Goal: Feedback & Contribution: Contribute content

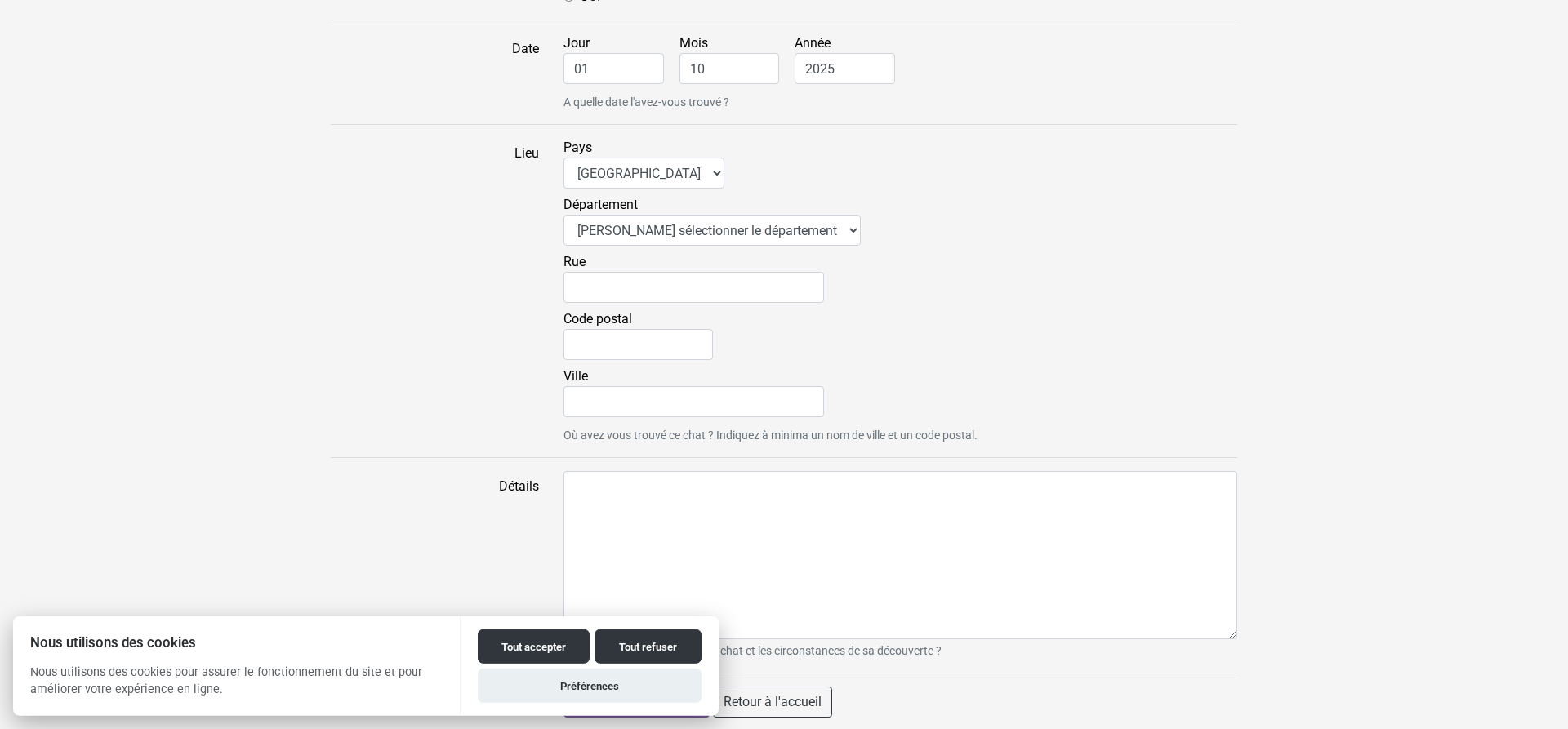
scroll to position [1066, 0]
click at [518, 646] on button "Tout accepter" at bounding box center [534, 647] width 112 height 34
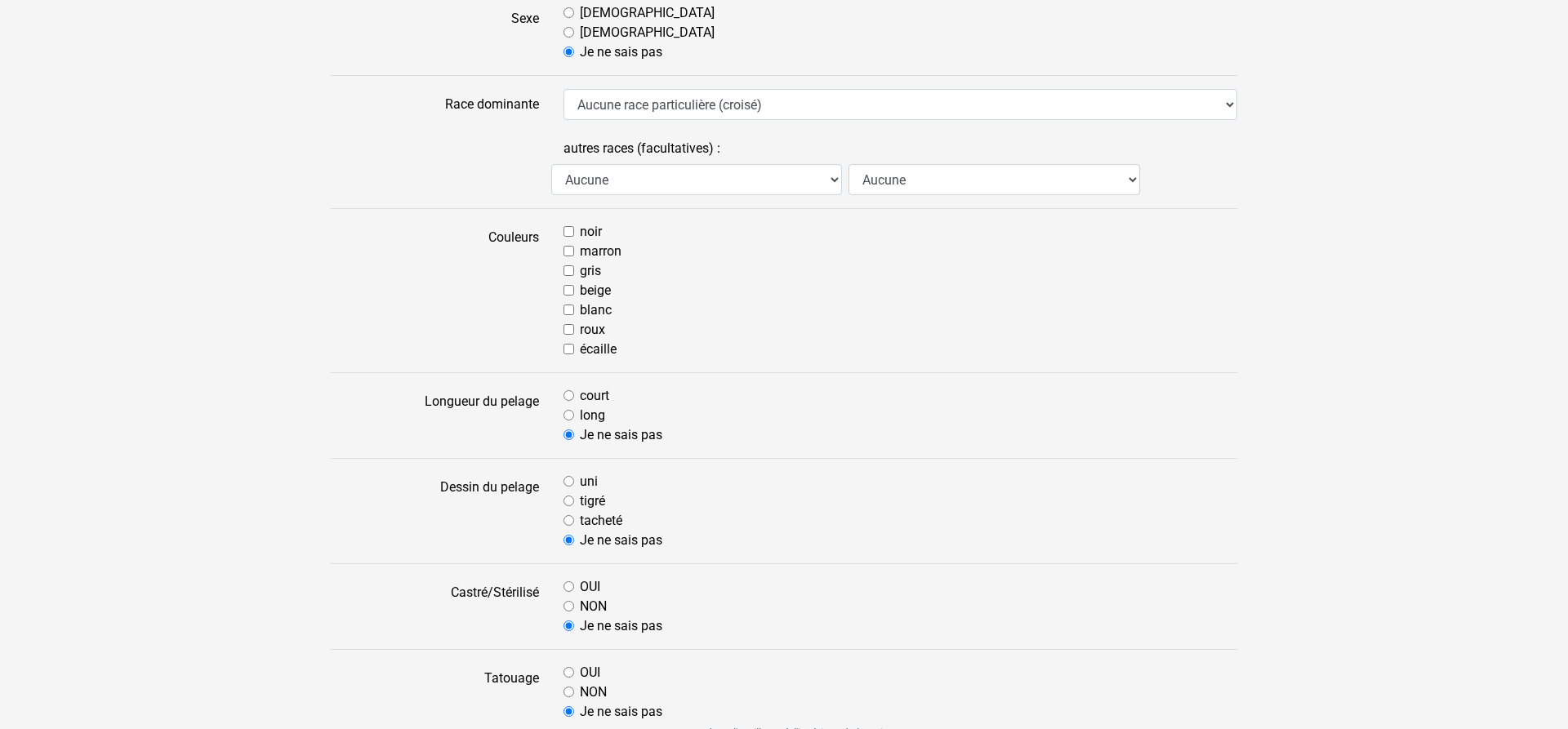
scroll to position [150, 0]
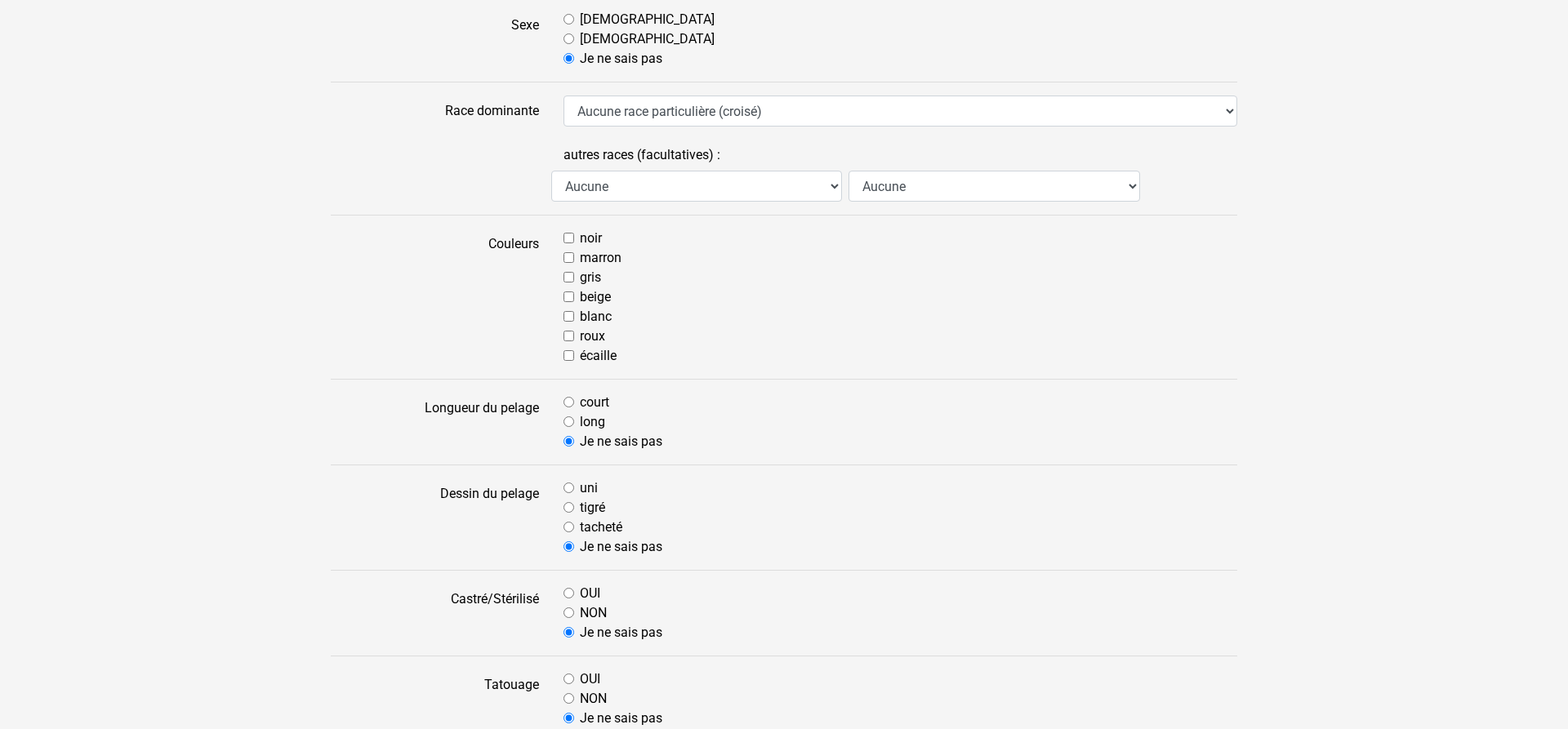
click at [574, 281] on input "gris" at bounding box center [569, 277] width 11 height 11
checkbox input "true"
click at [565, 301] on input "beige" at bounding box center [569, 297] width 11 height 11
checkbox input "true"
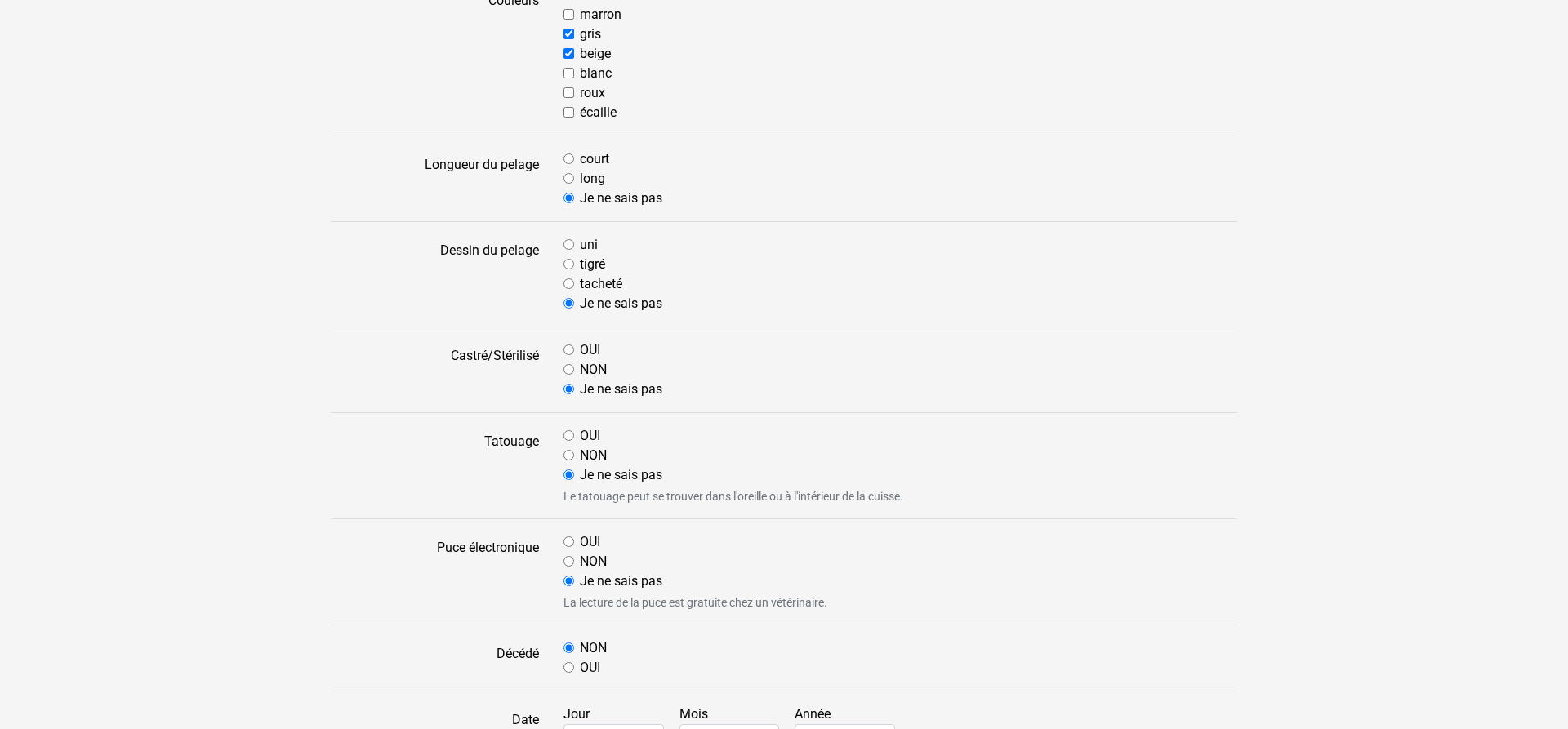
scroll to position [400, 0]
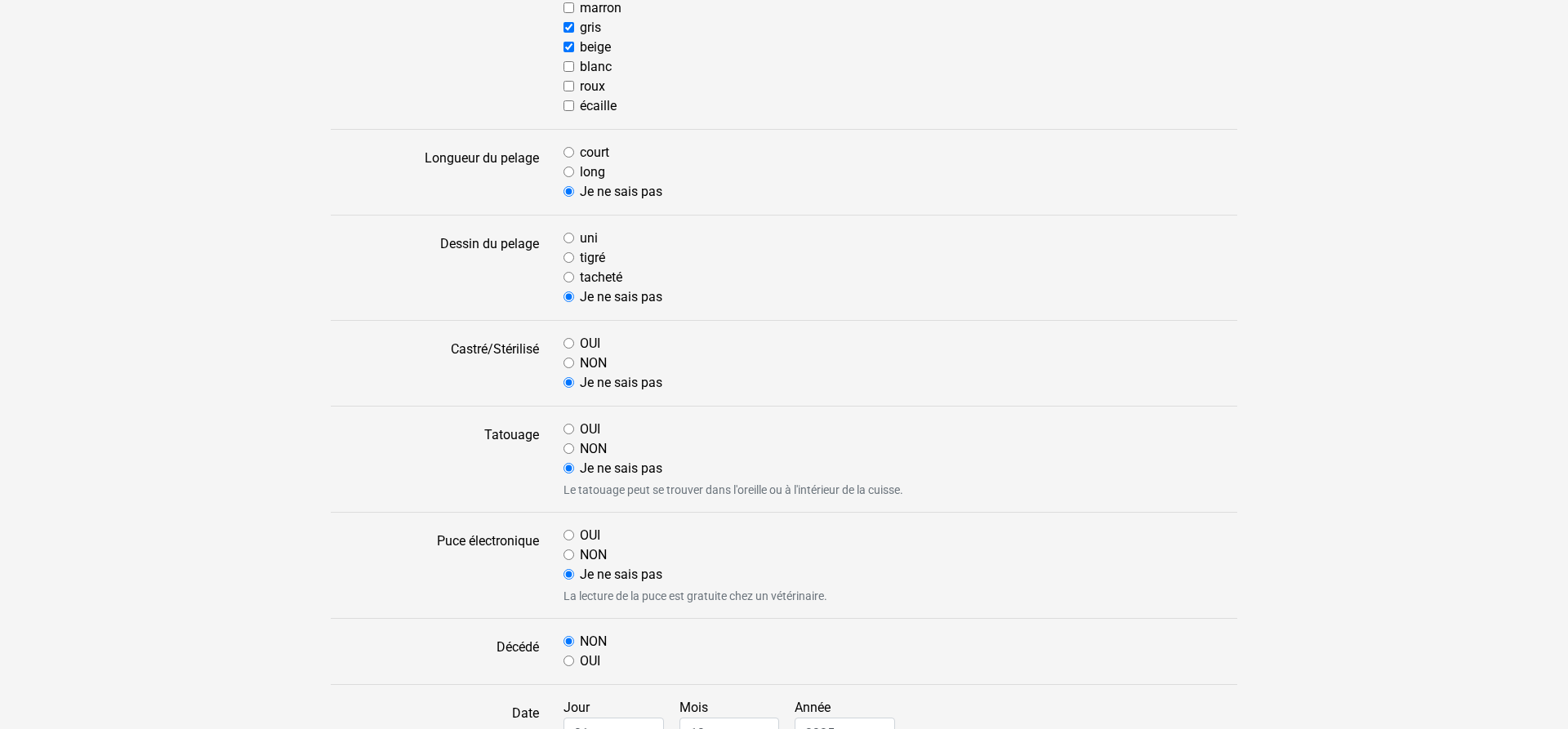
click at [564, 151] on input "court" at bounding box center [569, 152] width 11 height 11
radio input "true"
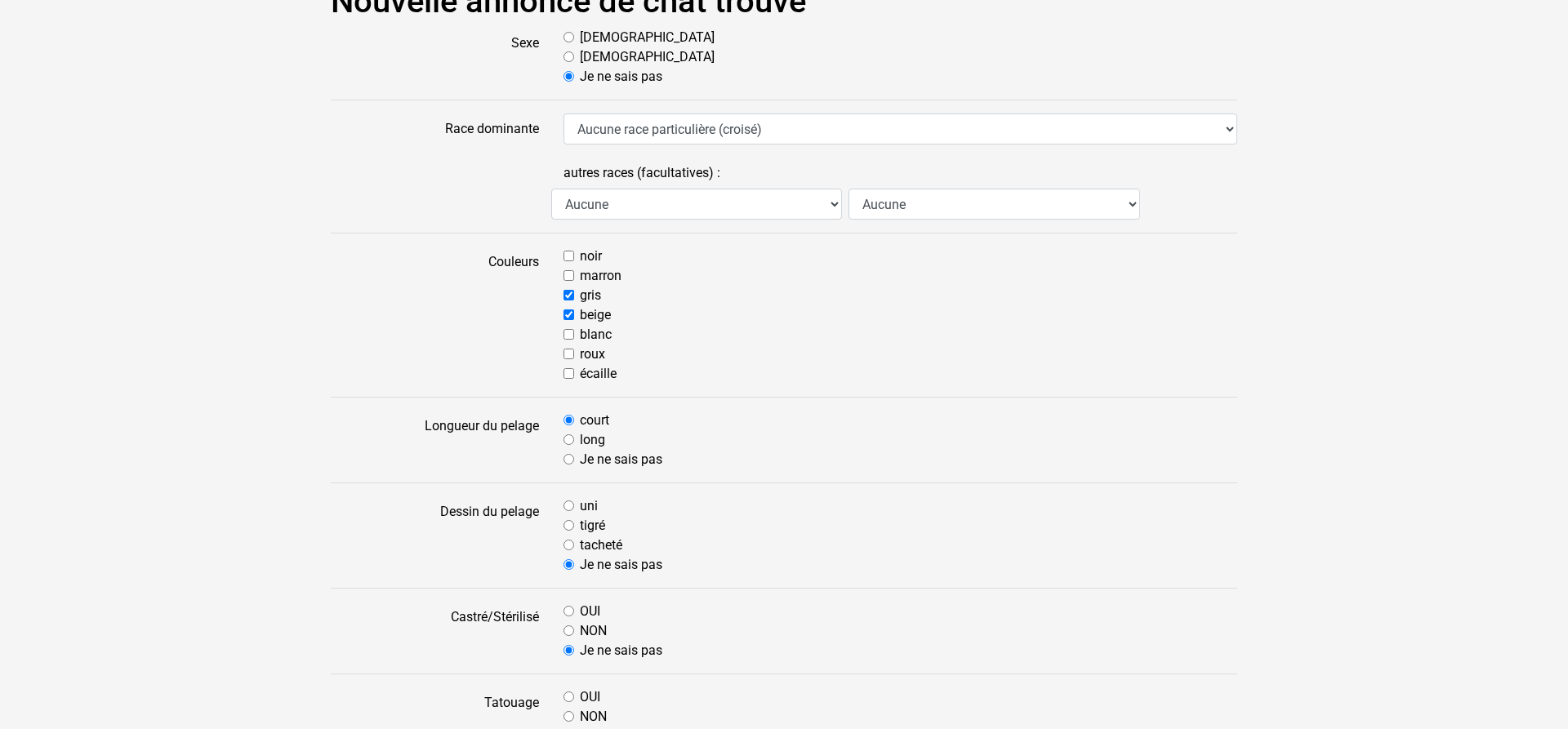
scroll to position [0, 0]
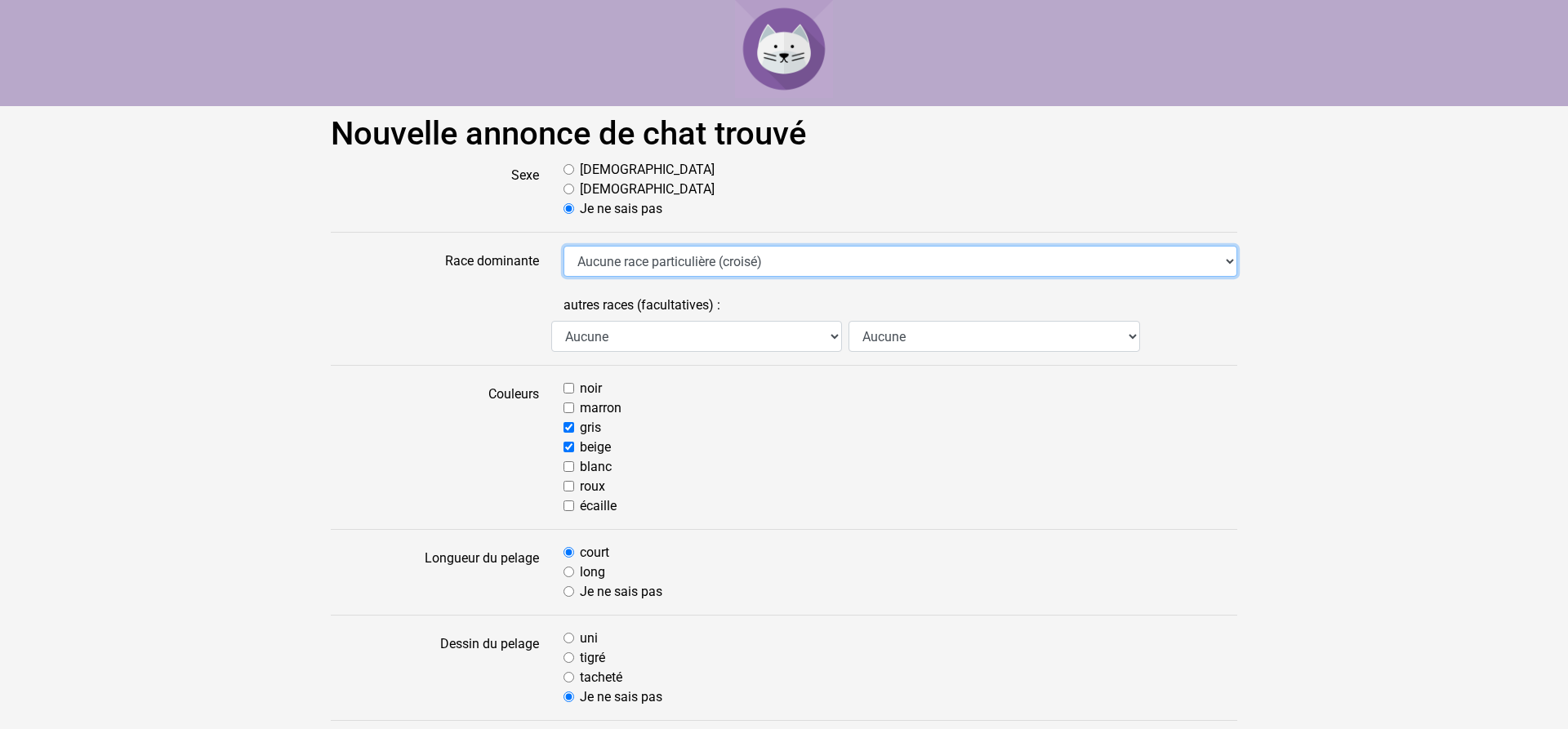
click at [563, 246] on select "Aucune race particulière (croisé) Abyssin Américain à poil dur American Bobtail…" at bounding box center [900, 261] width 674 height 31
click option "Aucune race particulière (croisé)" at bounding box center [0, 0] width 0 height 0
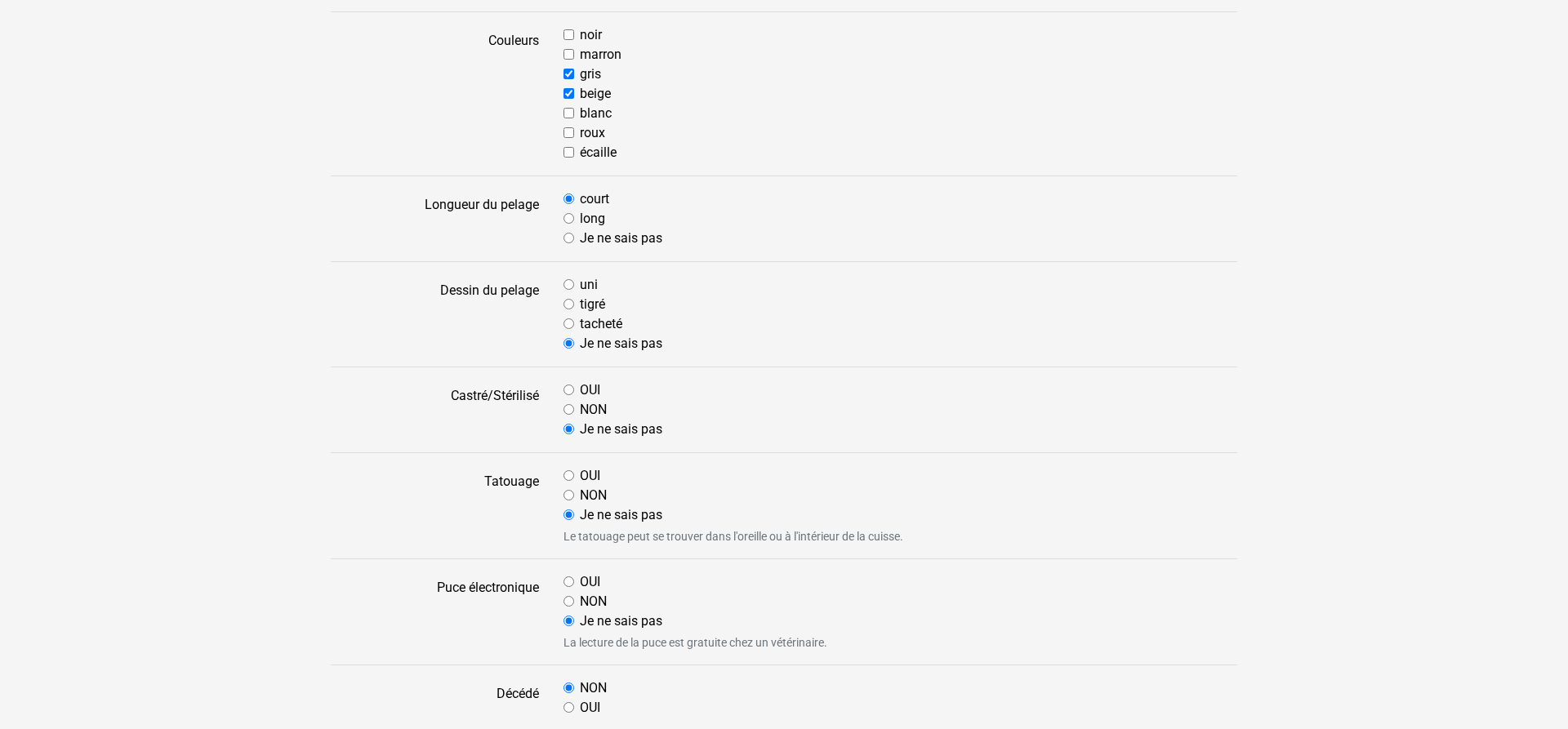
scroll to position [417, 0]
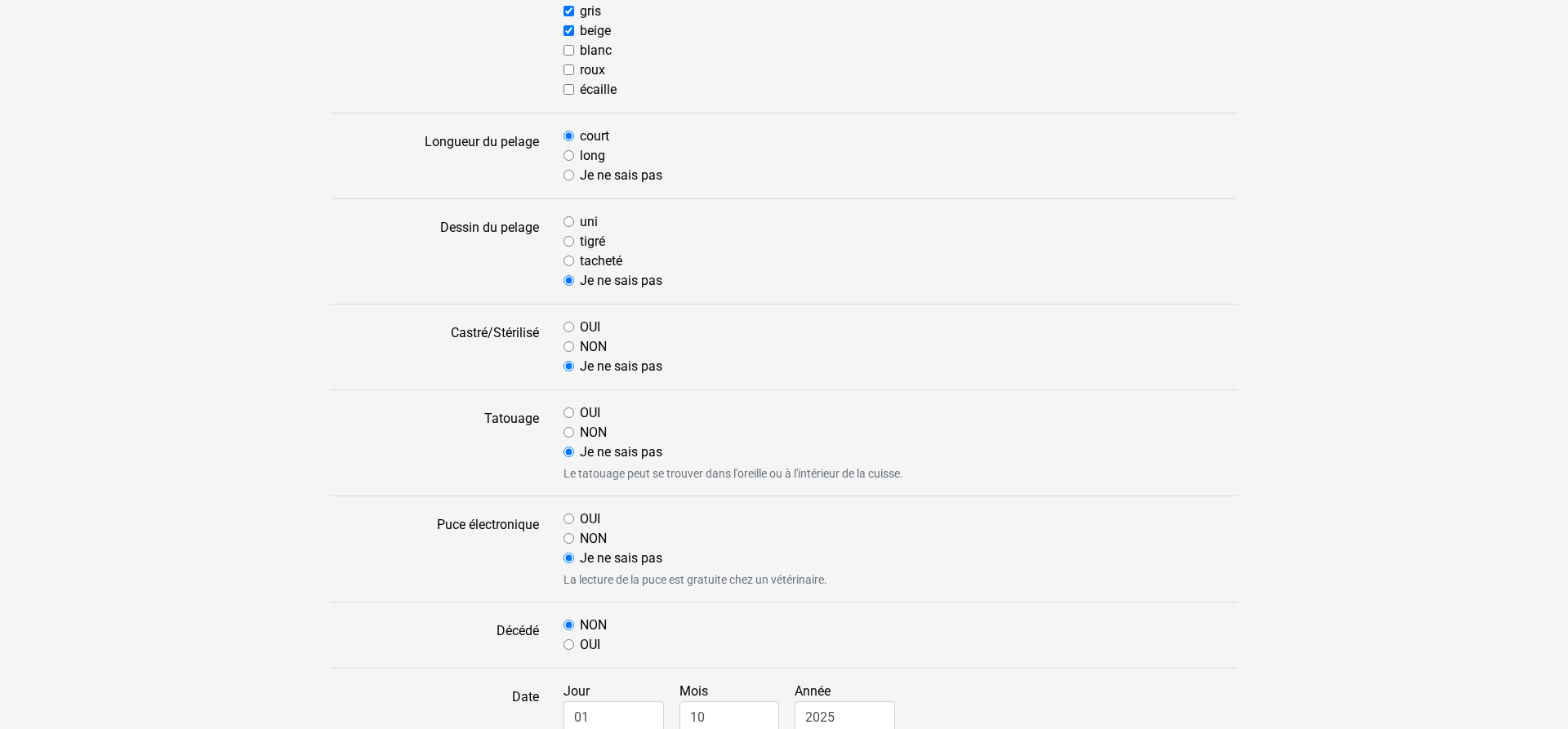
click at [569, 260] on input "tacheté" at bounding box center [569, 261] width 11 height 11
radio input "true"
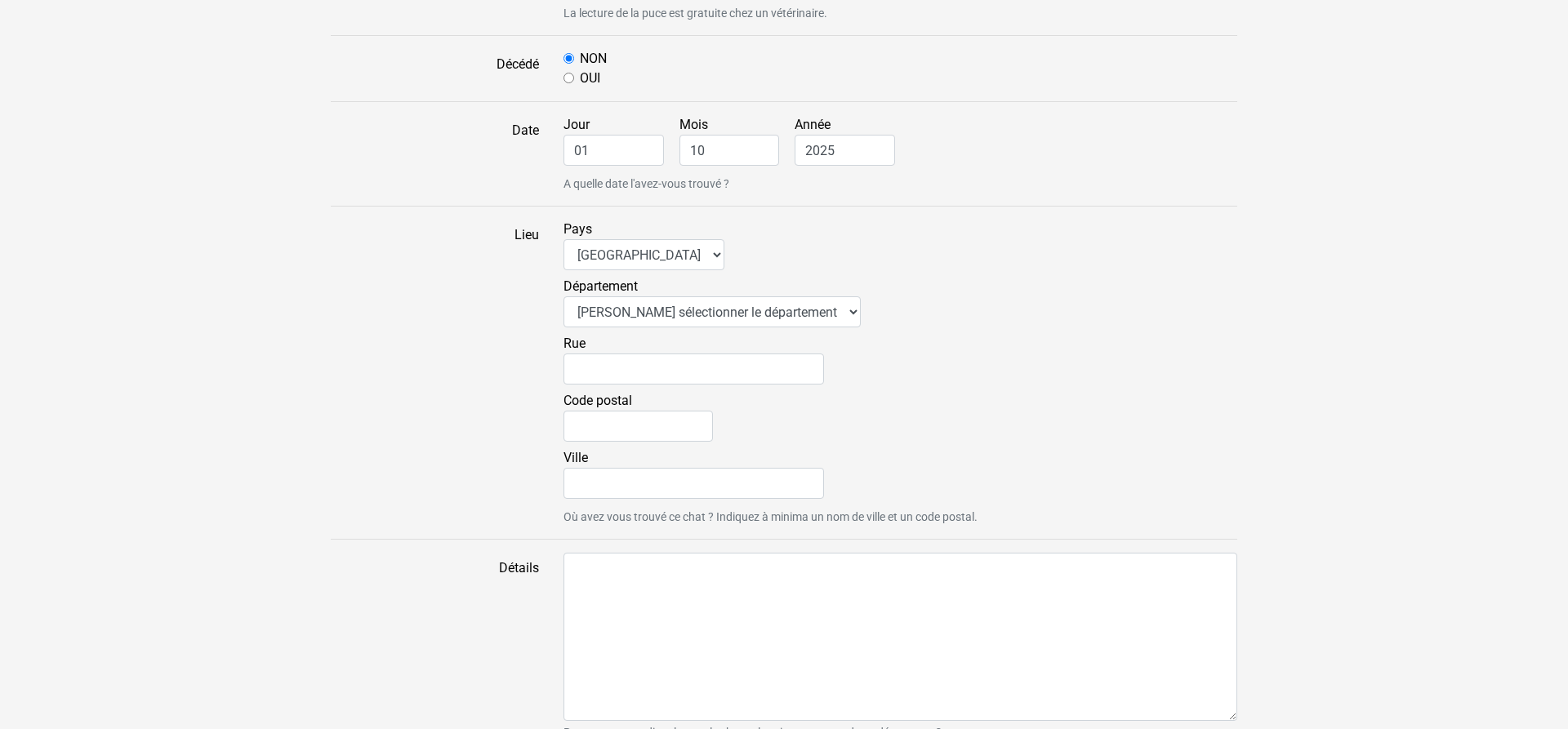
scroll to position [1000, 0]
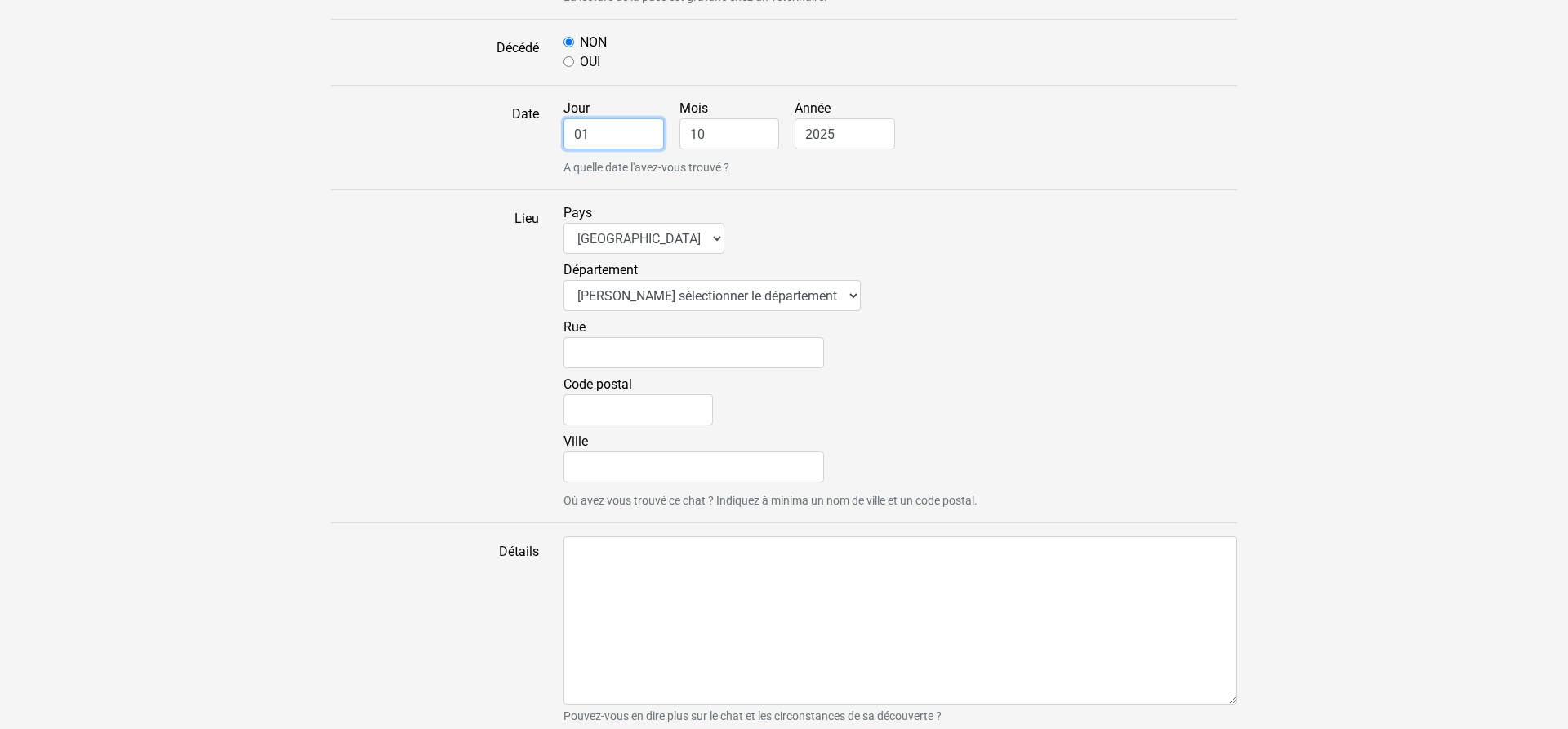
click at [642, 137] on input "01" at bounding box center [614, 134] width 101 height 31
drag, startPoint x: 642, startPoint y: 137, endPoint x: 472, endPoint y: 133, distance: 170.0
click at [563, 133] on input "01" at bounding box center [614, 134] width 101 height 31
click at [626, 141] on input "01" at bounding box center [614, 134] width 101 height 31
drag, startPoint x: 621, startPoint y: 143, endPoint x: 514, endPoint y: 169, distance: 110.1
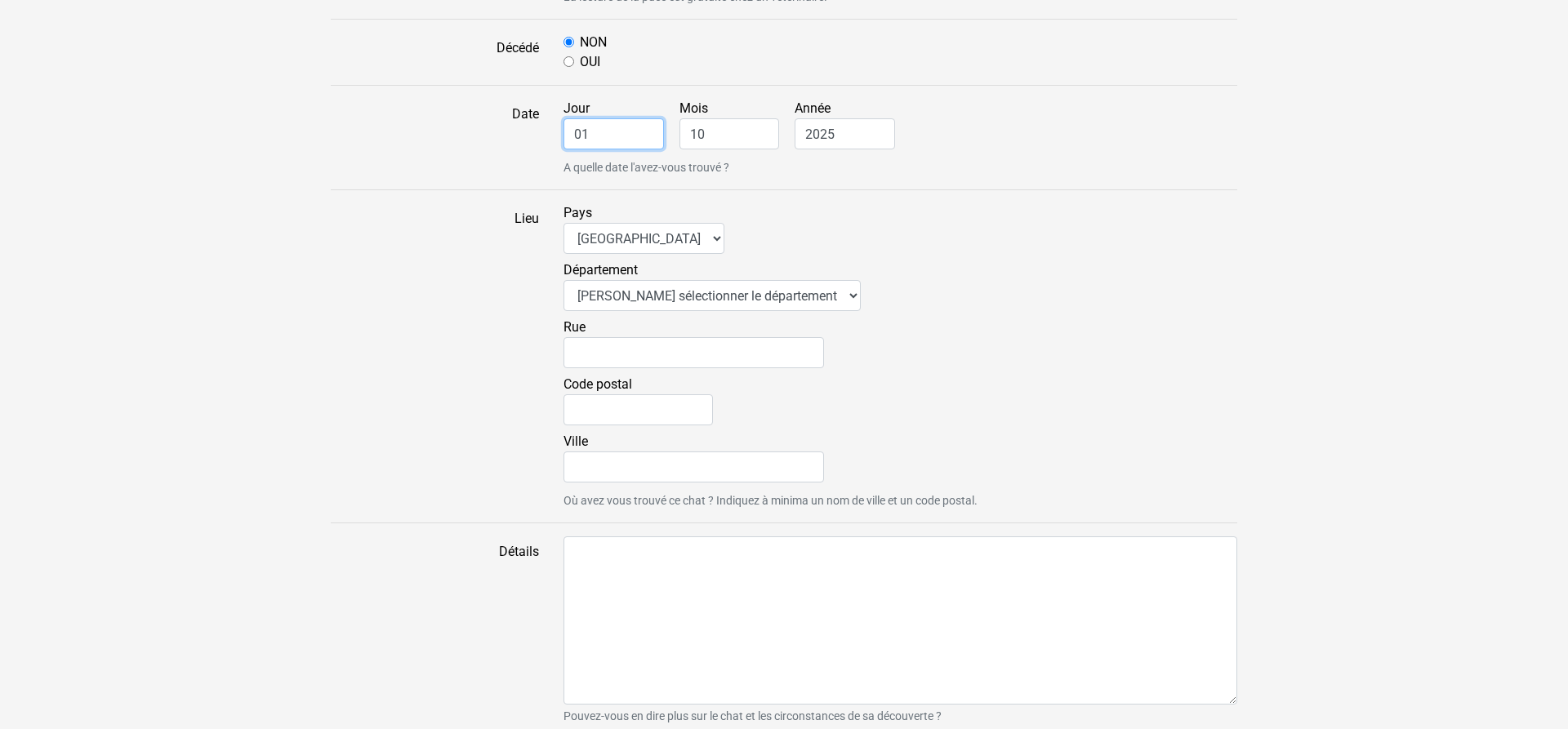
click at [563, 139] on input "01" at bounding box center [614, 134] width 101 height 31
type input "29"
type input "09"
click at [563, 280] on select "Veuillez sélectionner le département 01 - Ain 02 - Aisne 03 - Allier 04 - Alpes…" at bounding box center [712, 295] width 297 height 31
select select "16"
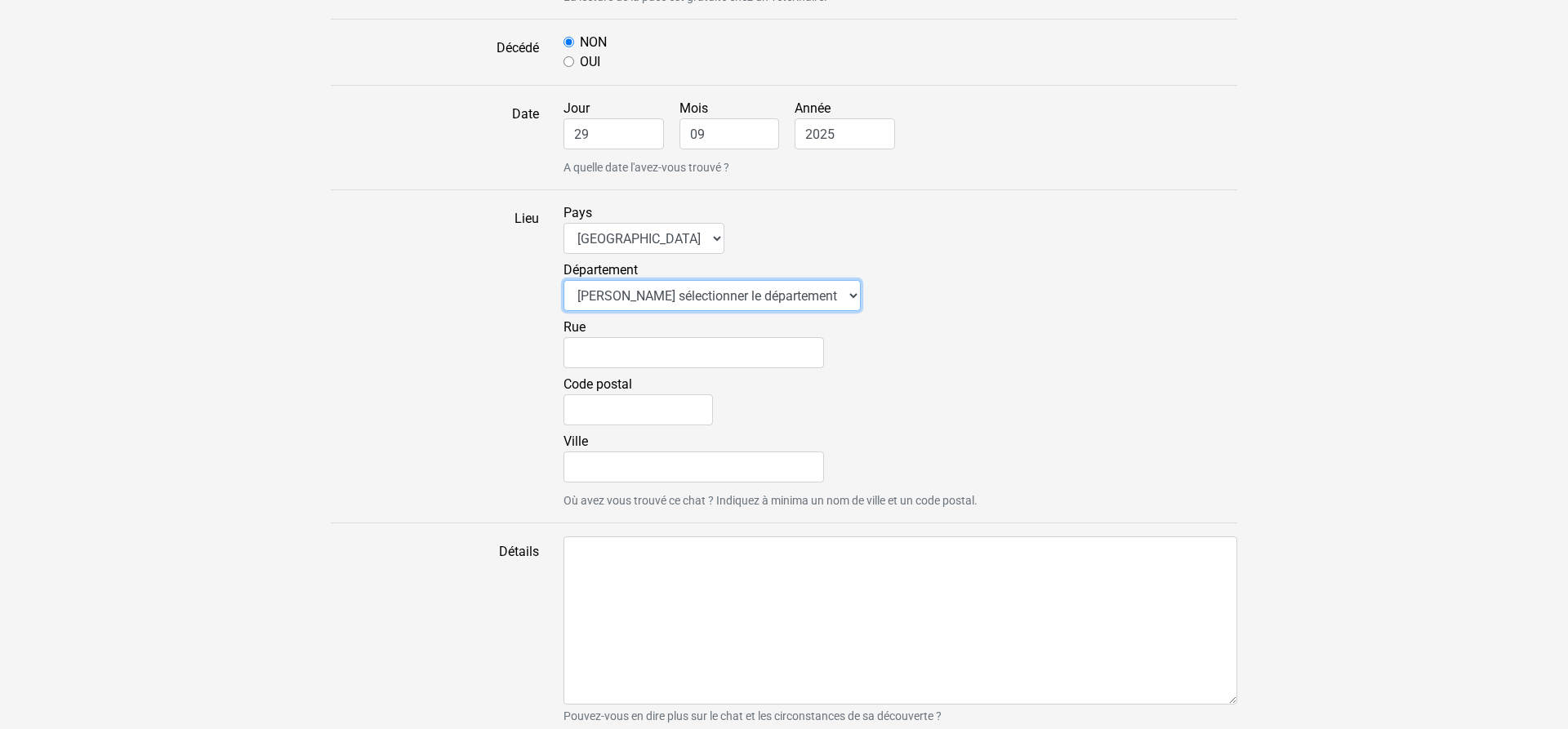
click option "16 - Charente" at bounding box center [0, 0] width 0 height 0
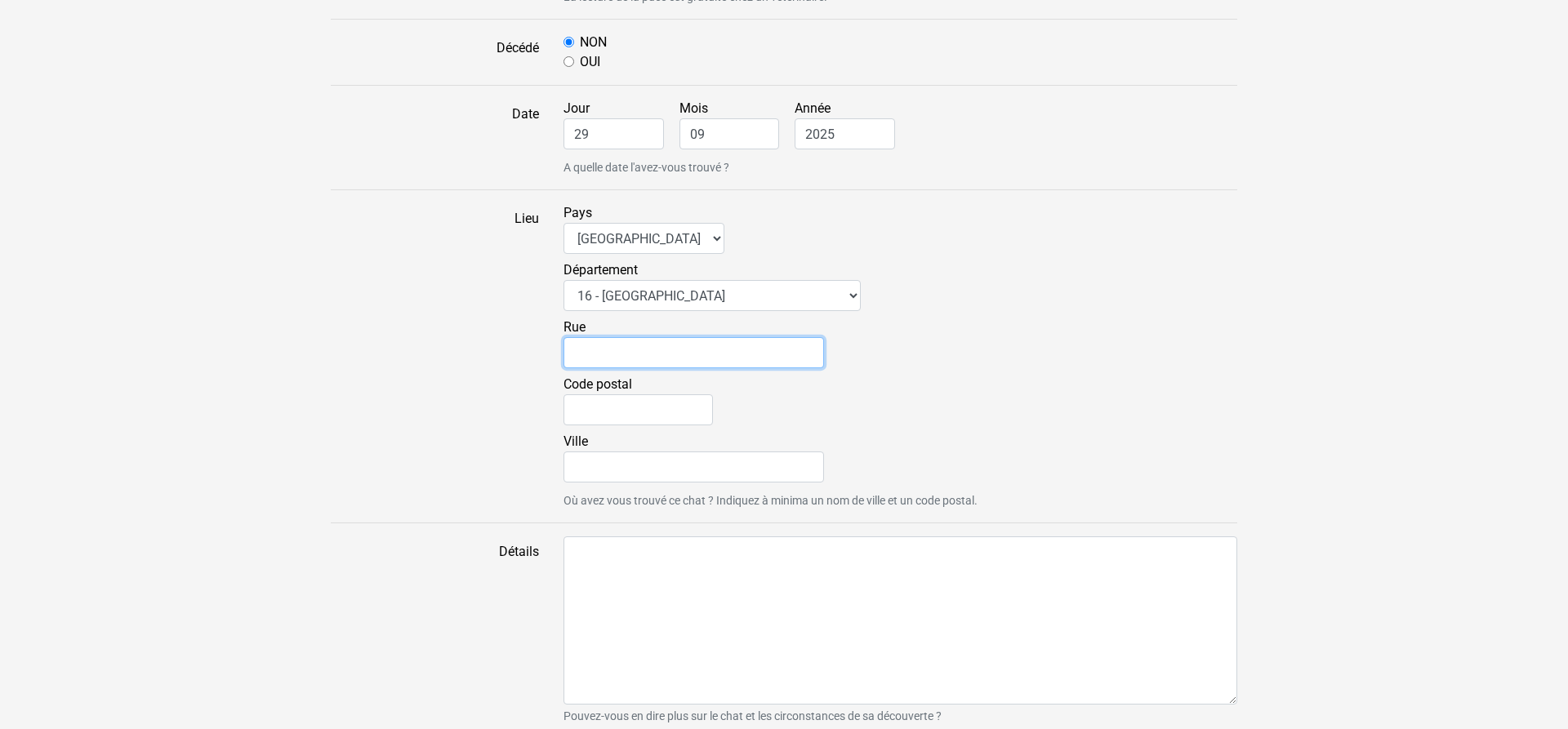
click at [631, 361] on input "Rue" at bounding box center [693, 353] width 260 height 31
type input "Grand Rue"
type input "16230"
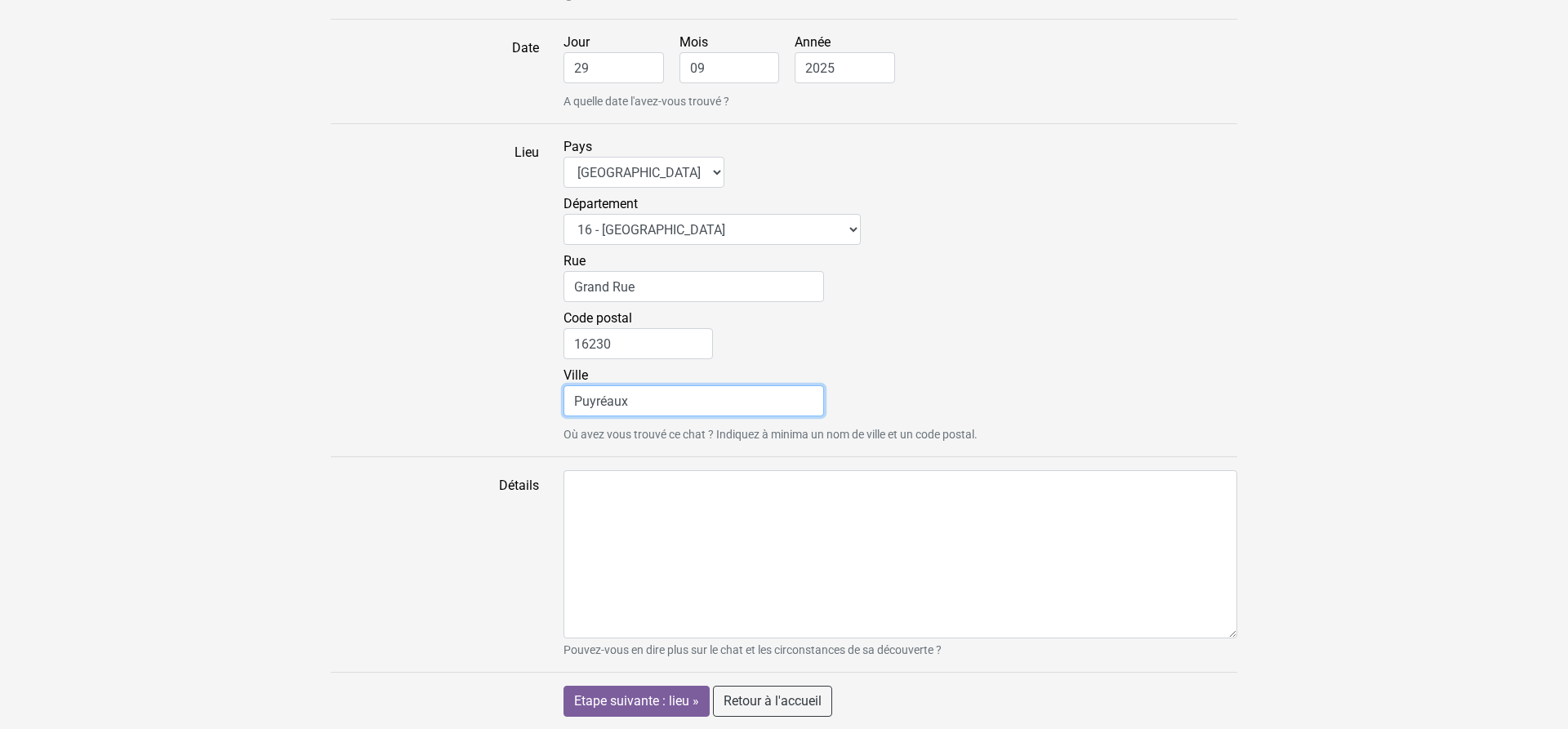
scroll to position [1066, 0]
type input "Puyréaux"
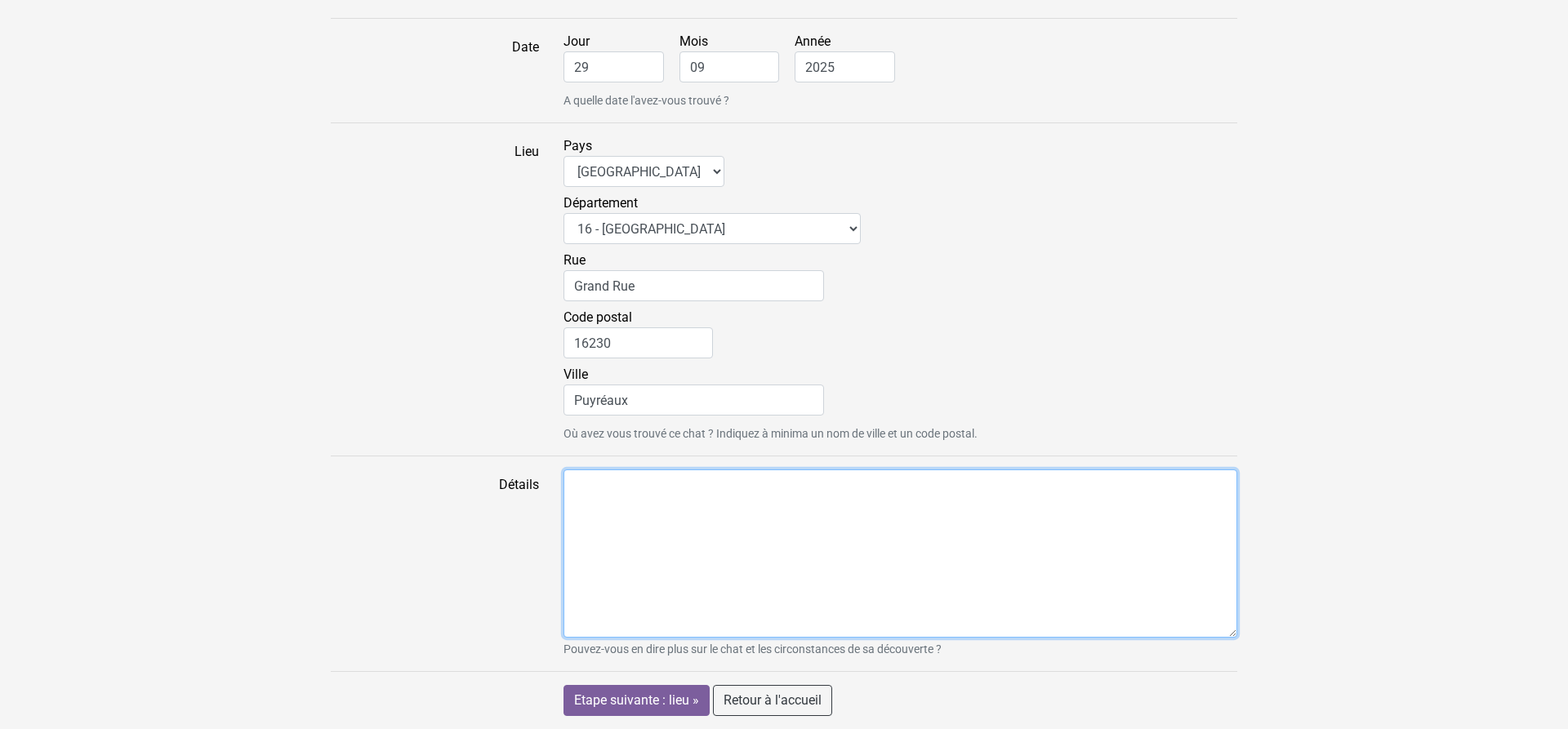
click at [662, 527] on textarea "Détails" at bounding box center [900, 554] width 674 height 168
type textarea "C"
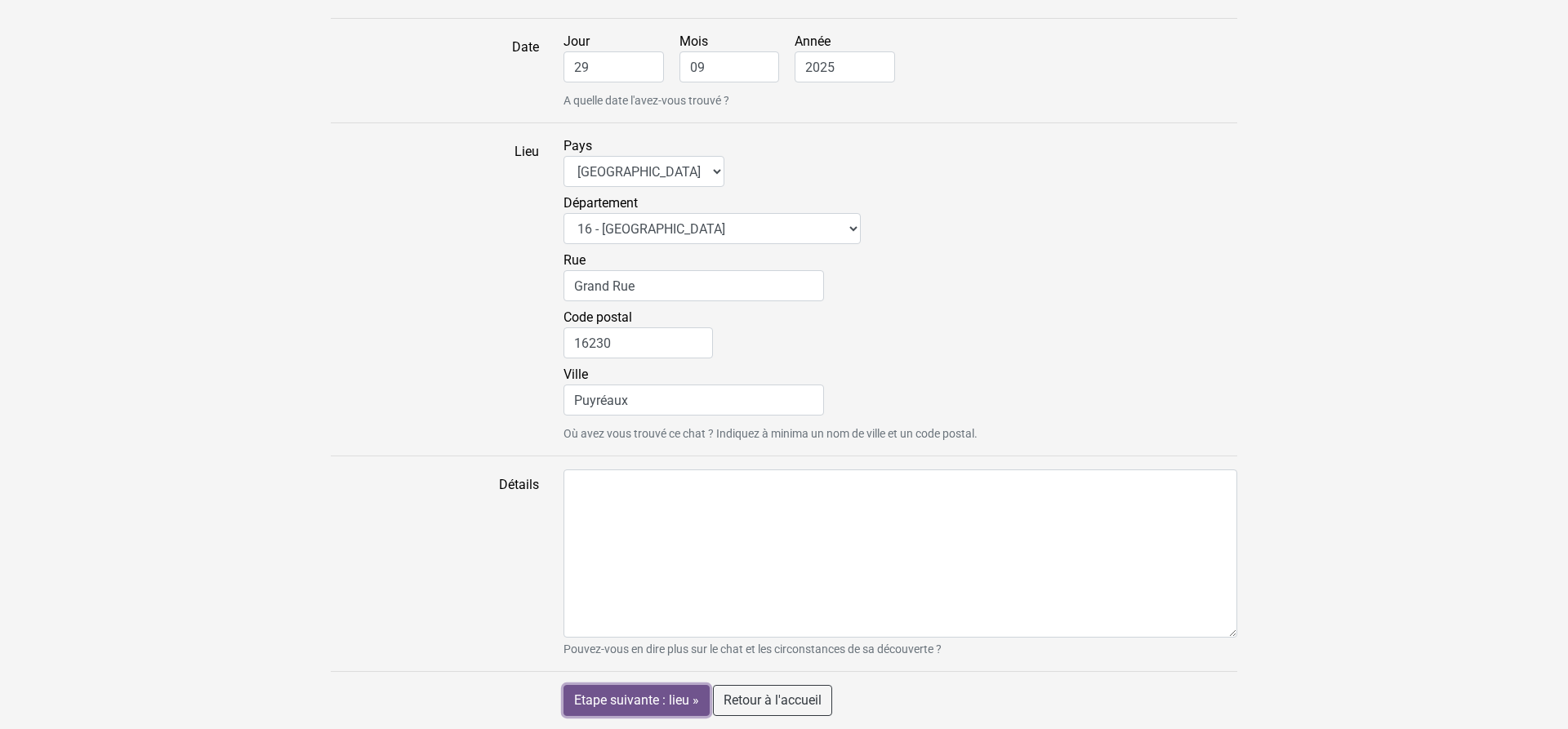
click at [629, 700] on input "Etape suivante : lieu »" at bounding box center [636, 700] width 146 height 31
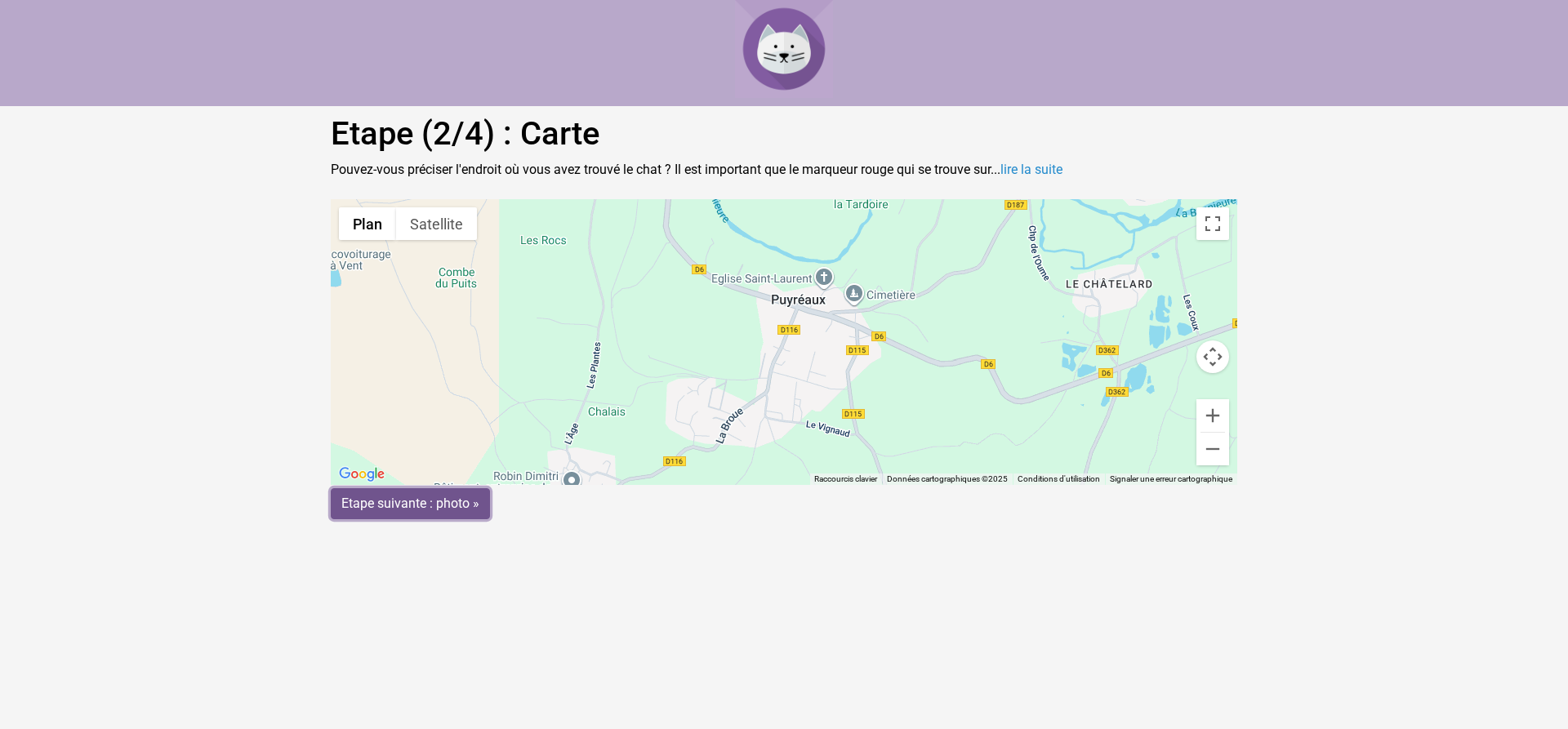
click at [411, 510] on input "Etape suivante : photo »" at bounding box center [410, 504] width 159 height 31
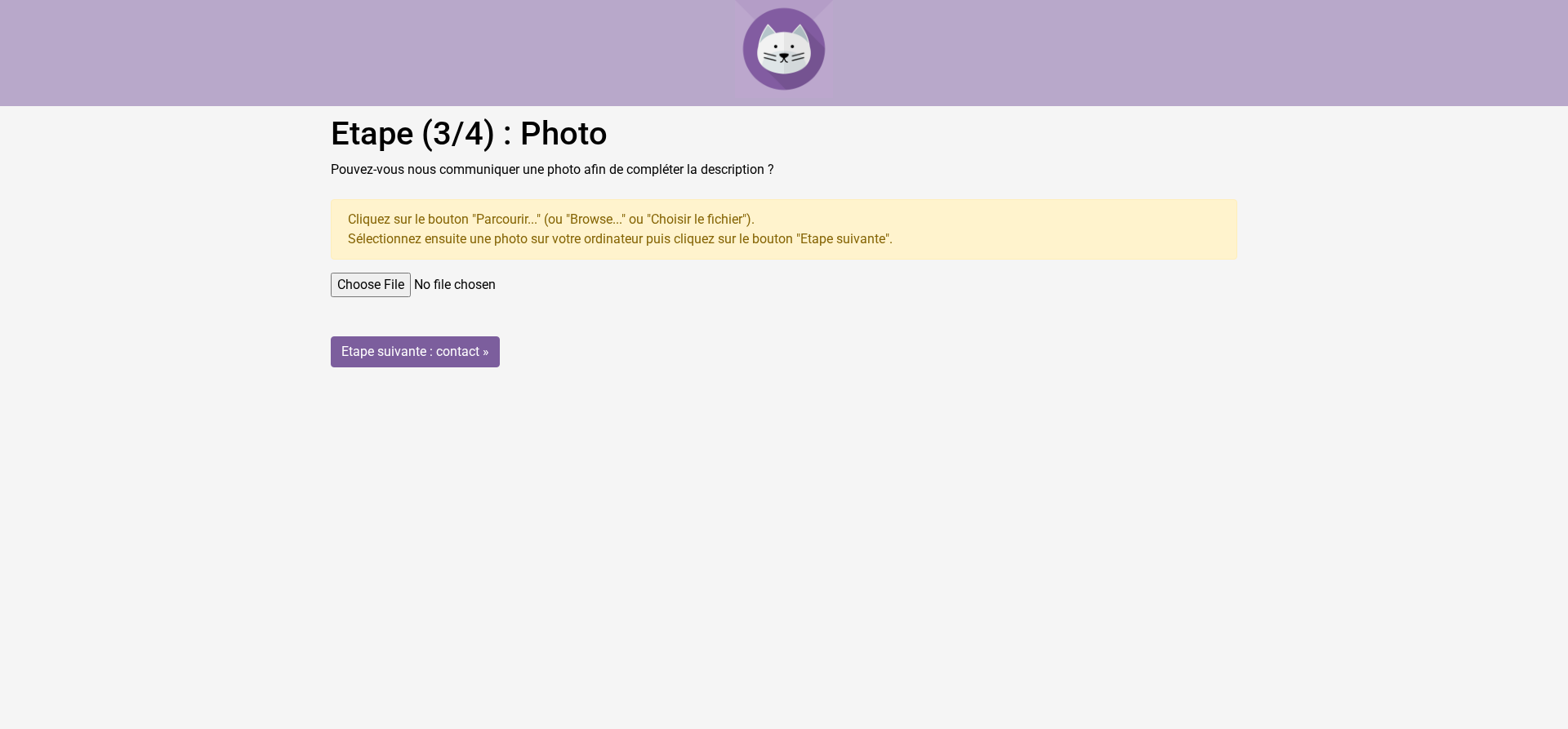
click at [343, 284] on input "file" at bounding box center [783, 284] width 906 height 24
type input "C:\fakepath\IMG_20250930_175043_edit_474421095694791.jpg"
click at [344, 285] on input "file" at bounding box center [783, 284] width 906 height 24
click at [357, 350] on input "Etape suivante : contact »" at bounding box center [415, 352] width 169 height 31
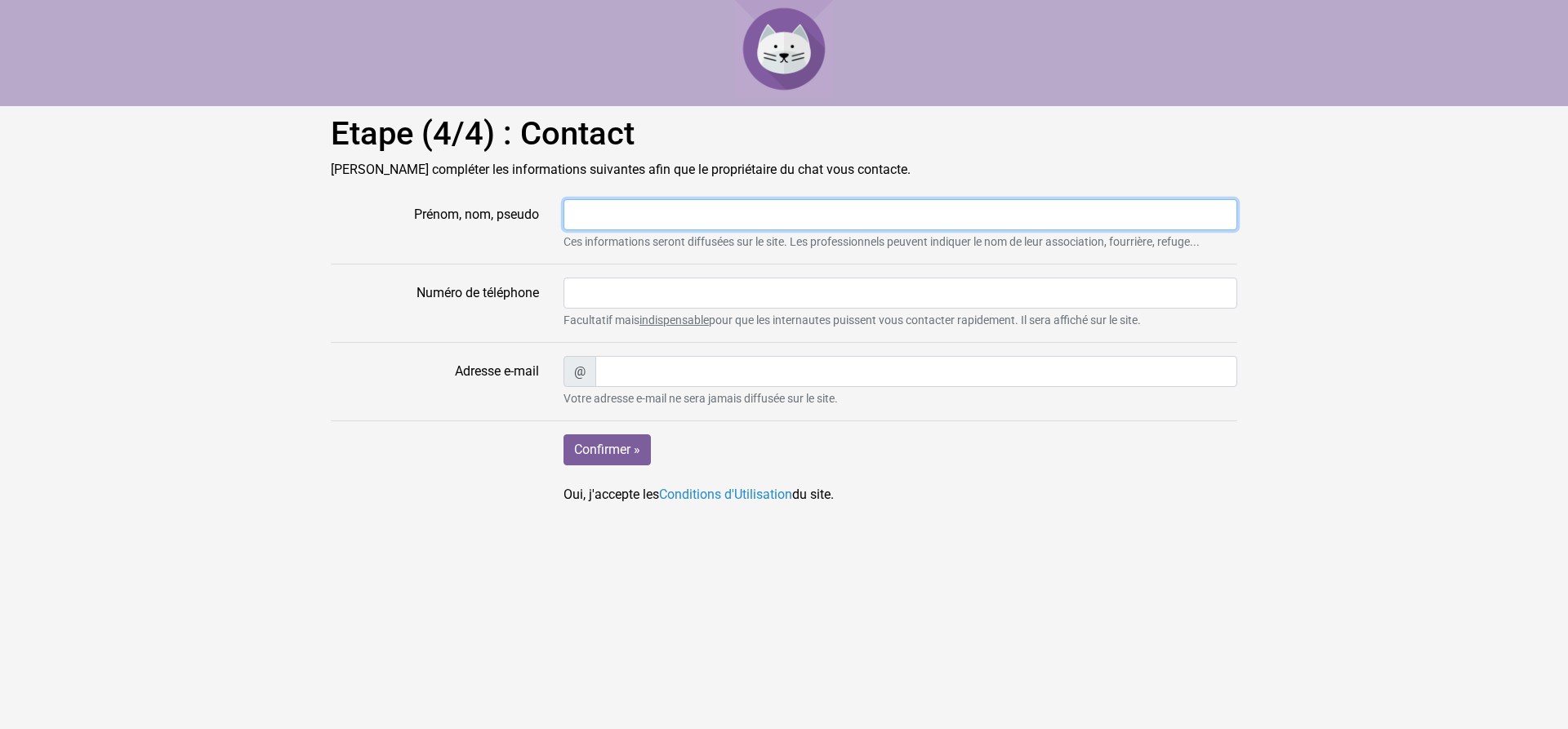
click at [745, 211] on input "Prénom, nom, pseudo" at bounding box center [900, 214] width 674 height 31
type input "[PERSON_NAME]"
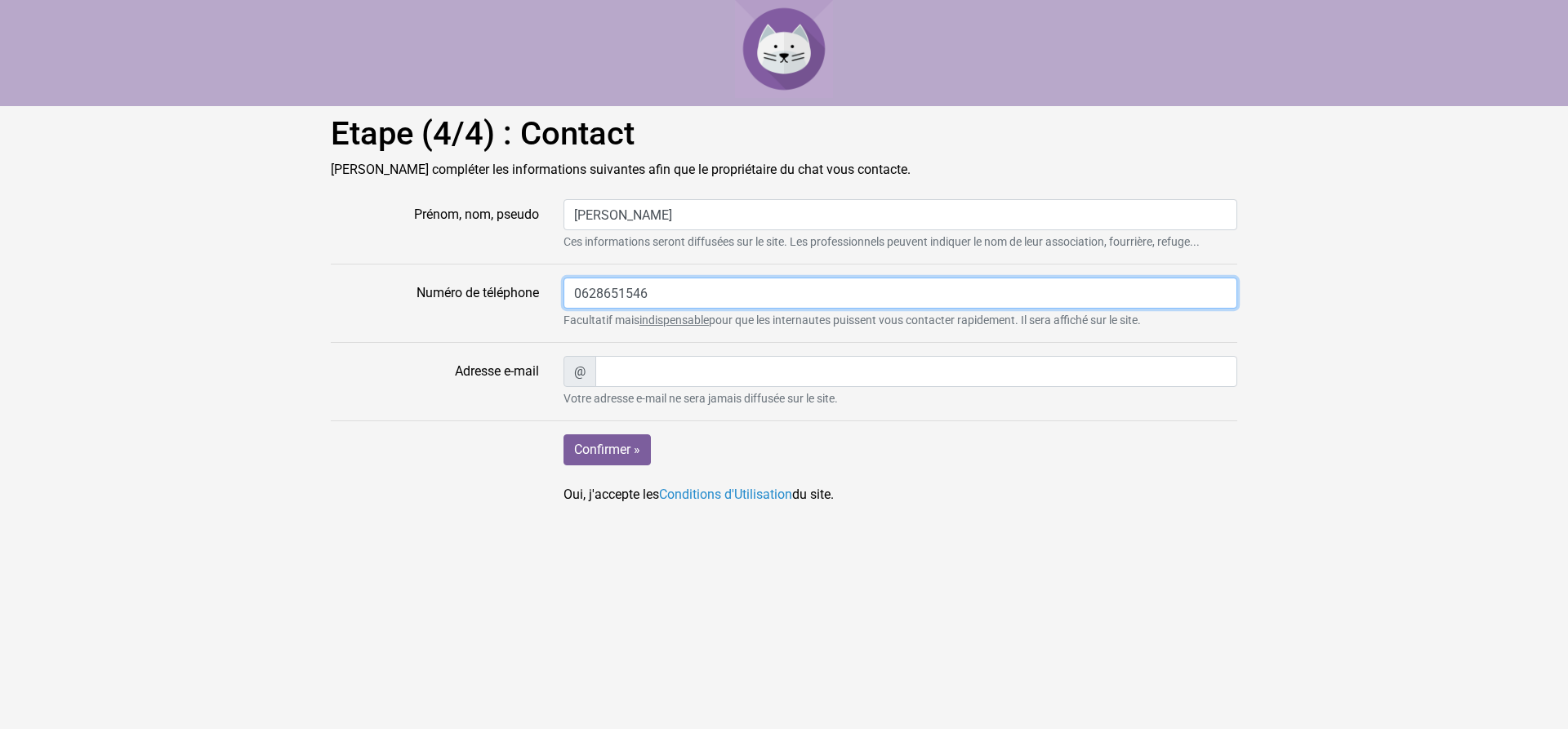
type input "0628651546"
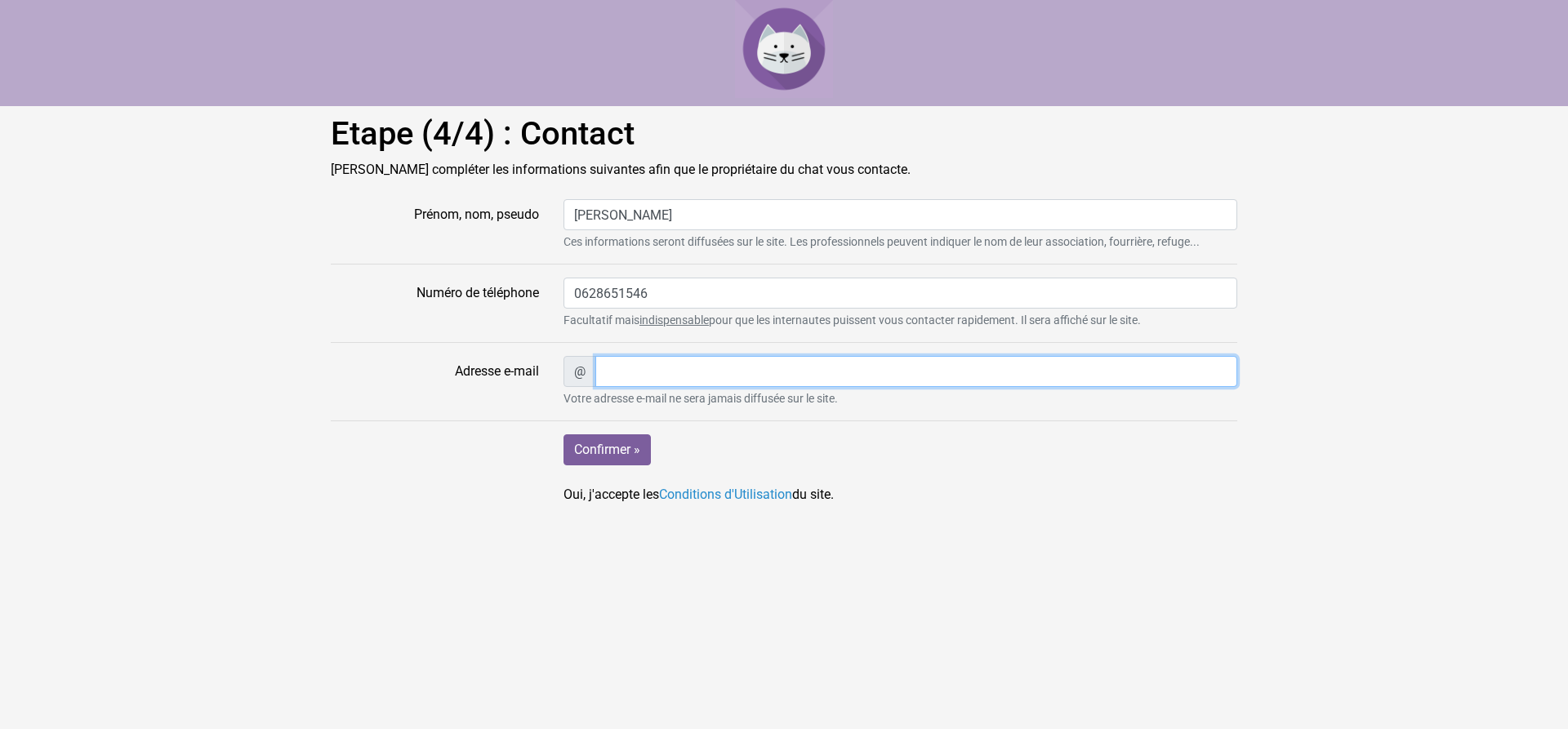
click at [707, 361] on input "Adresse e-mail" at bounding box center [915, 372] width 642 height 31
type input "[EMAIL_ADDRESS][PERSON_NAME][DOMAIN_NAME]"
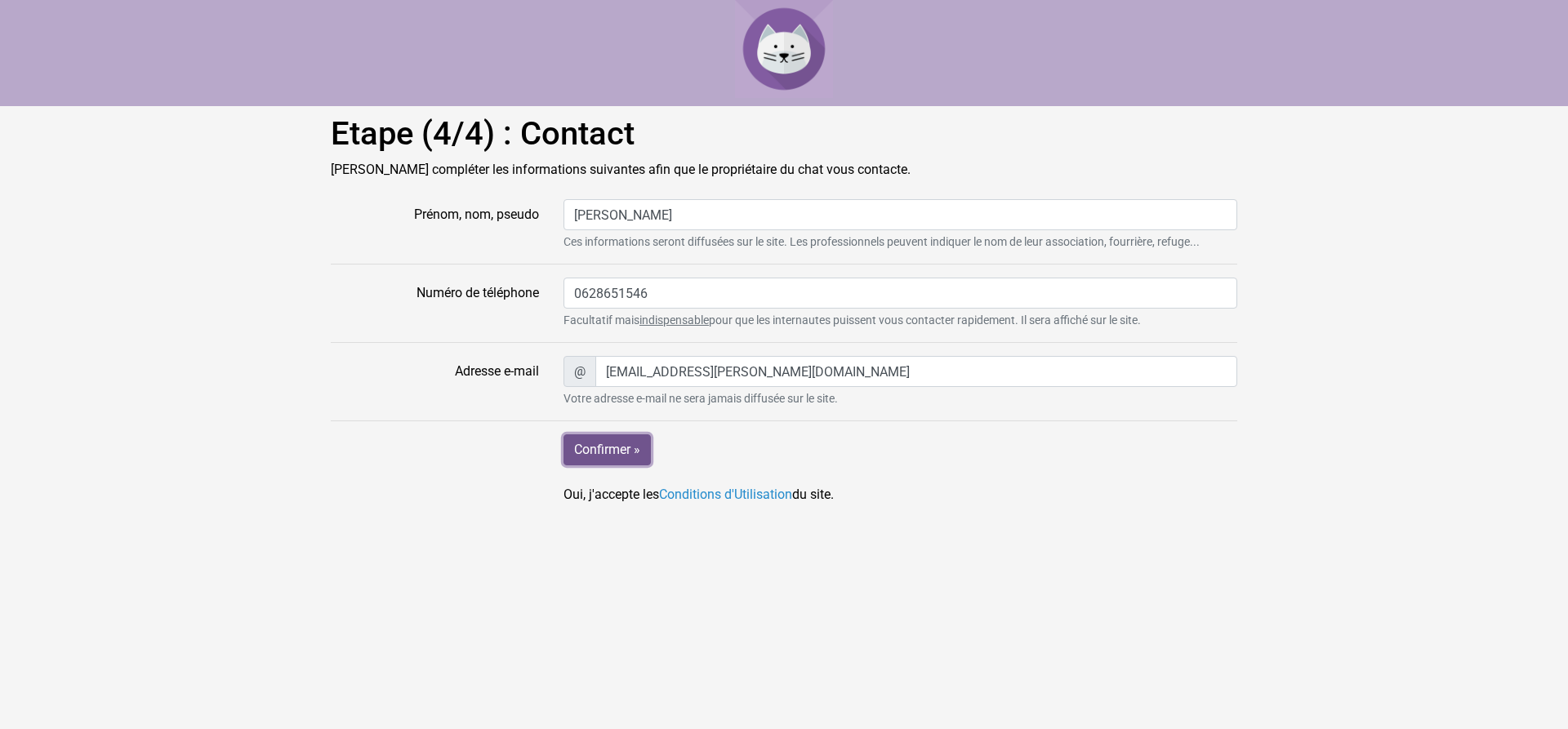
click at [601, 450] on input "Confirmer »" at bounding box center [607, 450] width 87 height 31
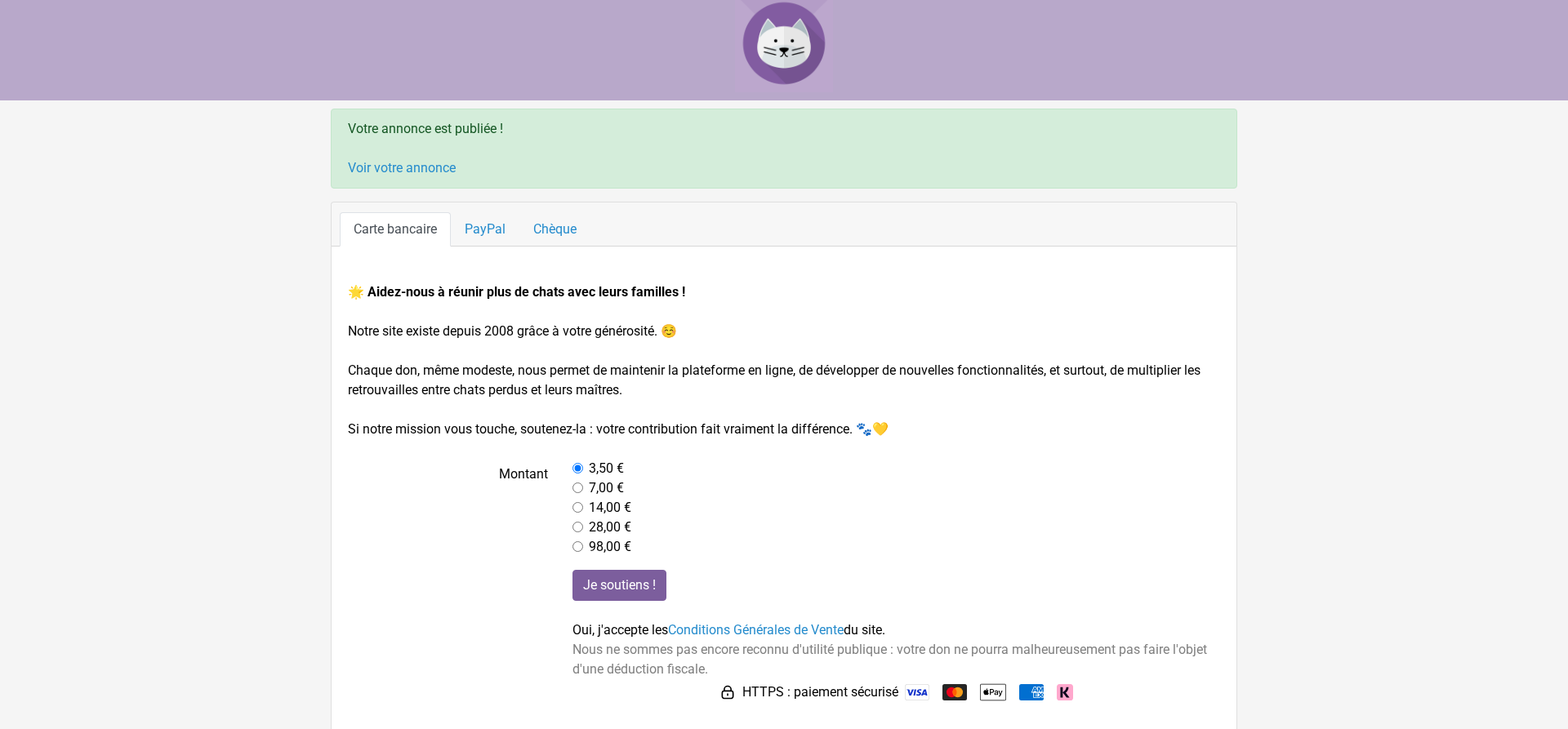
scroll to position [13, 0]
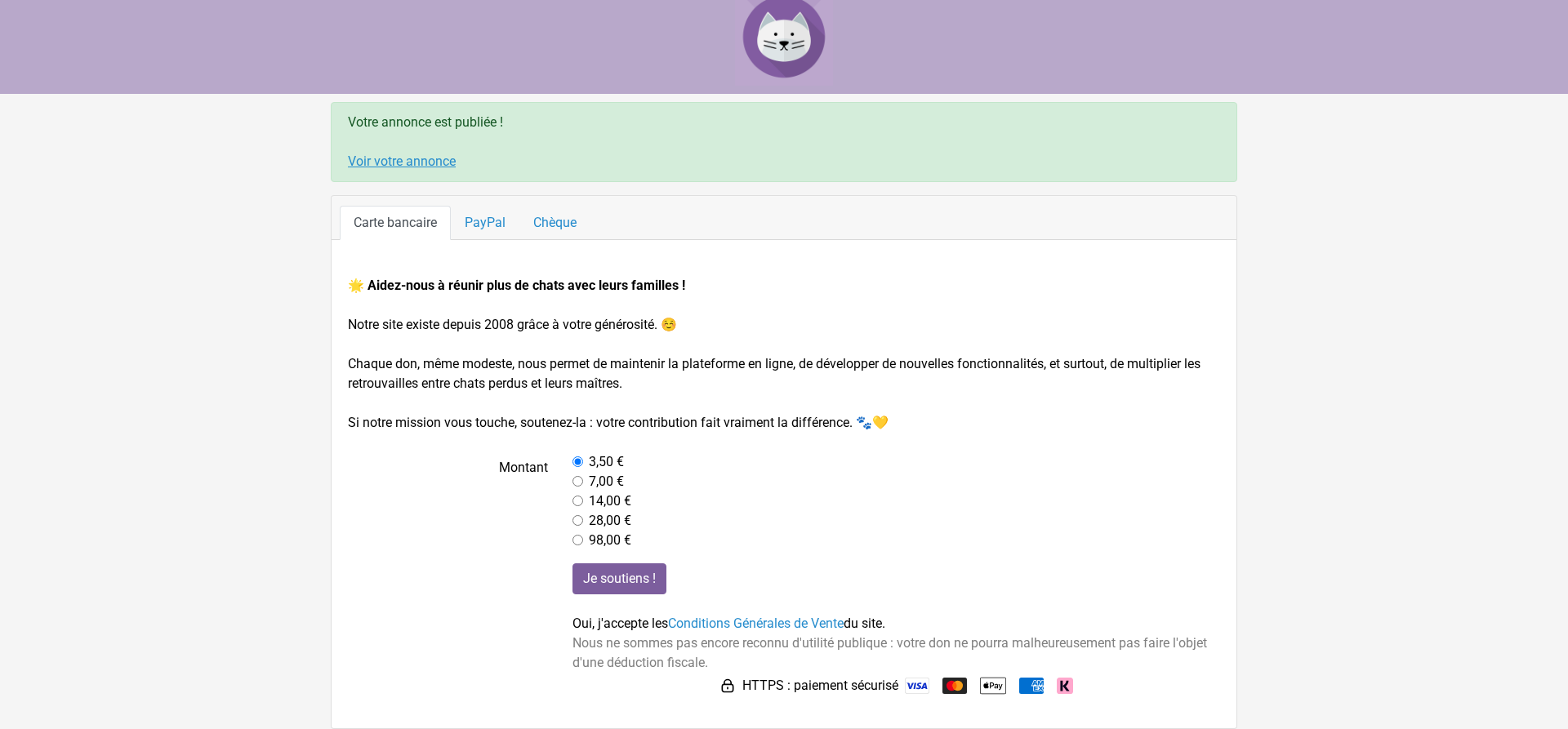
click at [408, 159] on link "Voir votre annonce" at bounding box center [402, 161] width 108 height 15
